Goal: Task Accomplishment & Management: Complete application form

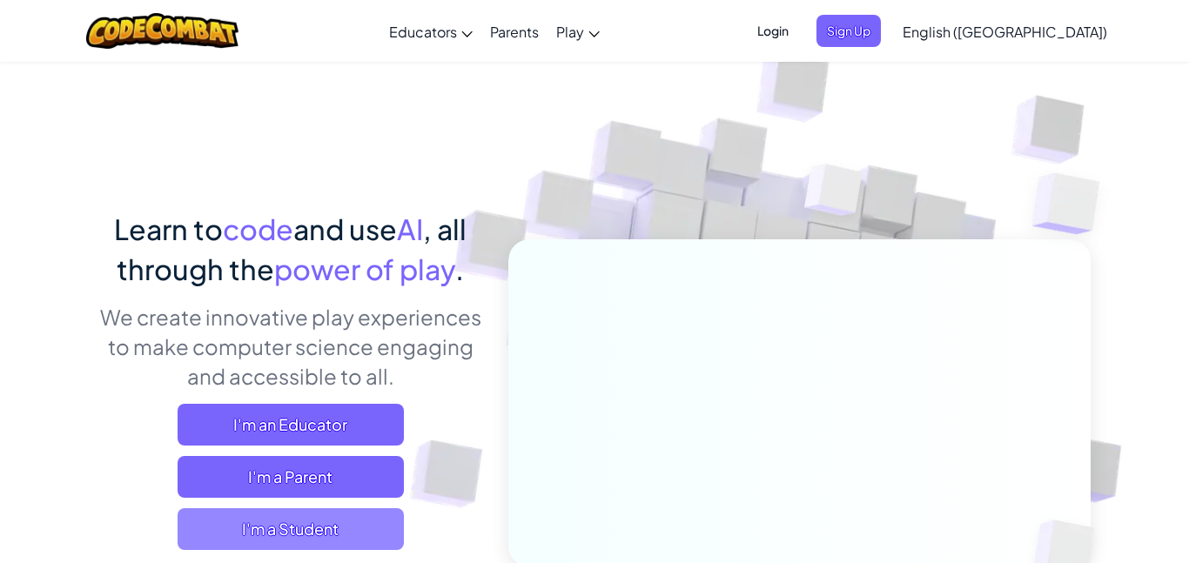
click at [214, 541] on span "I'm a Student" at bounding box center [291, 529] width 226 height 42
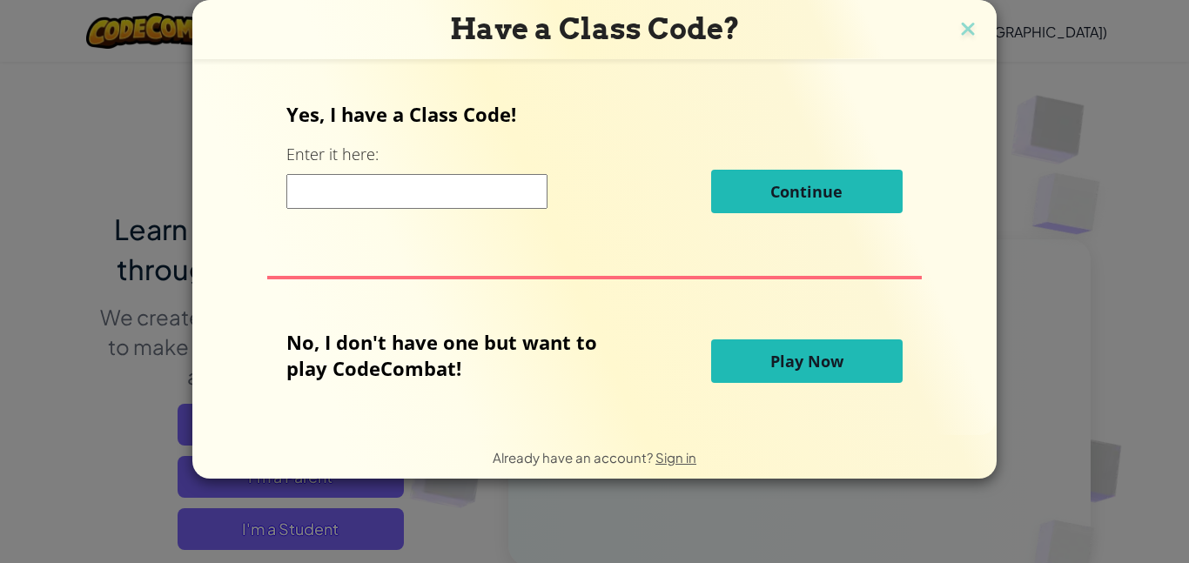
click at [304, 185] on input at bounding box center [416, 191] width 261 height 35
click at [970, 30] on img at bounding box center [968, 30] width 23 height 26
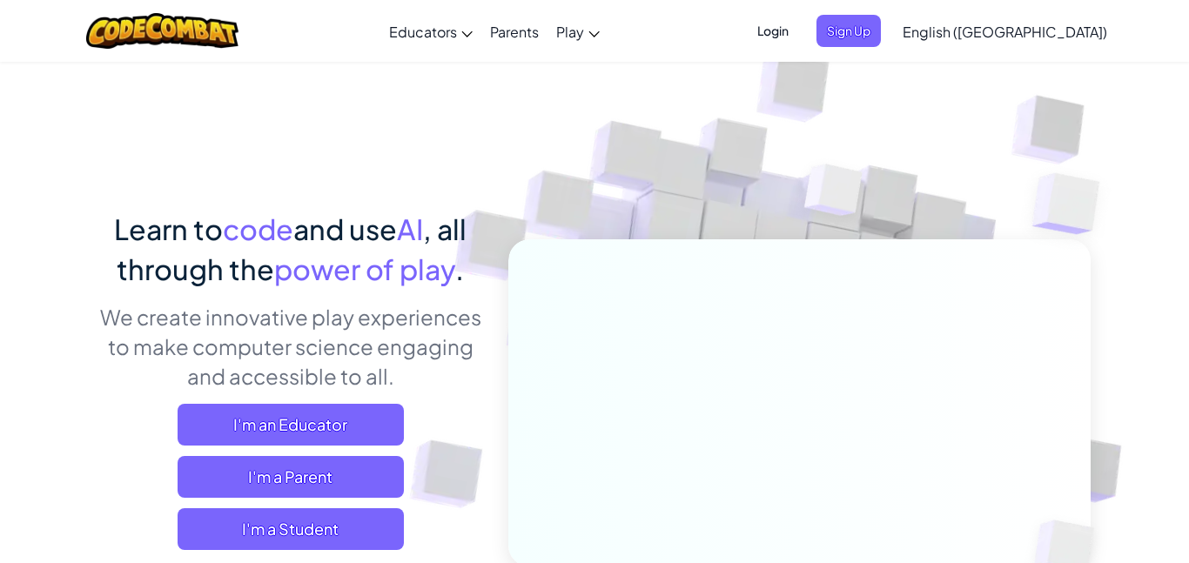
click at [799, 34] on span "Login" at bounding box center [773, 31] width 52 height 32
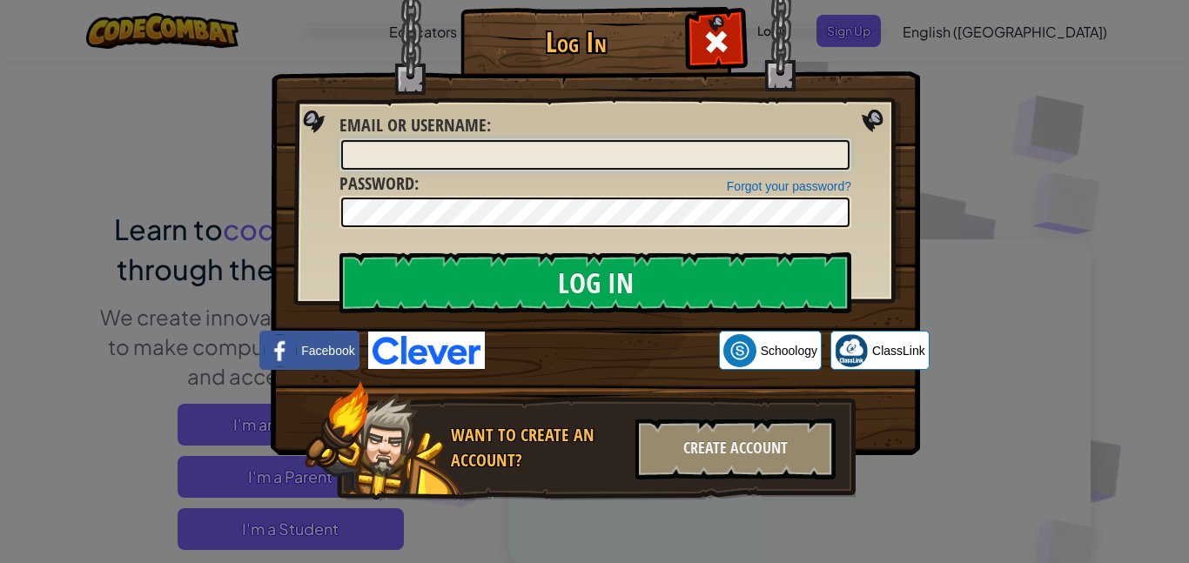
click at [617, 161] on input "Email or Username :" at bounding box center [595, 155] width 508 height 30
